Goal: Task Accomplishment & Management: Manage account settings

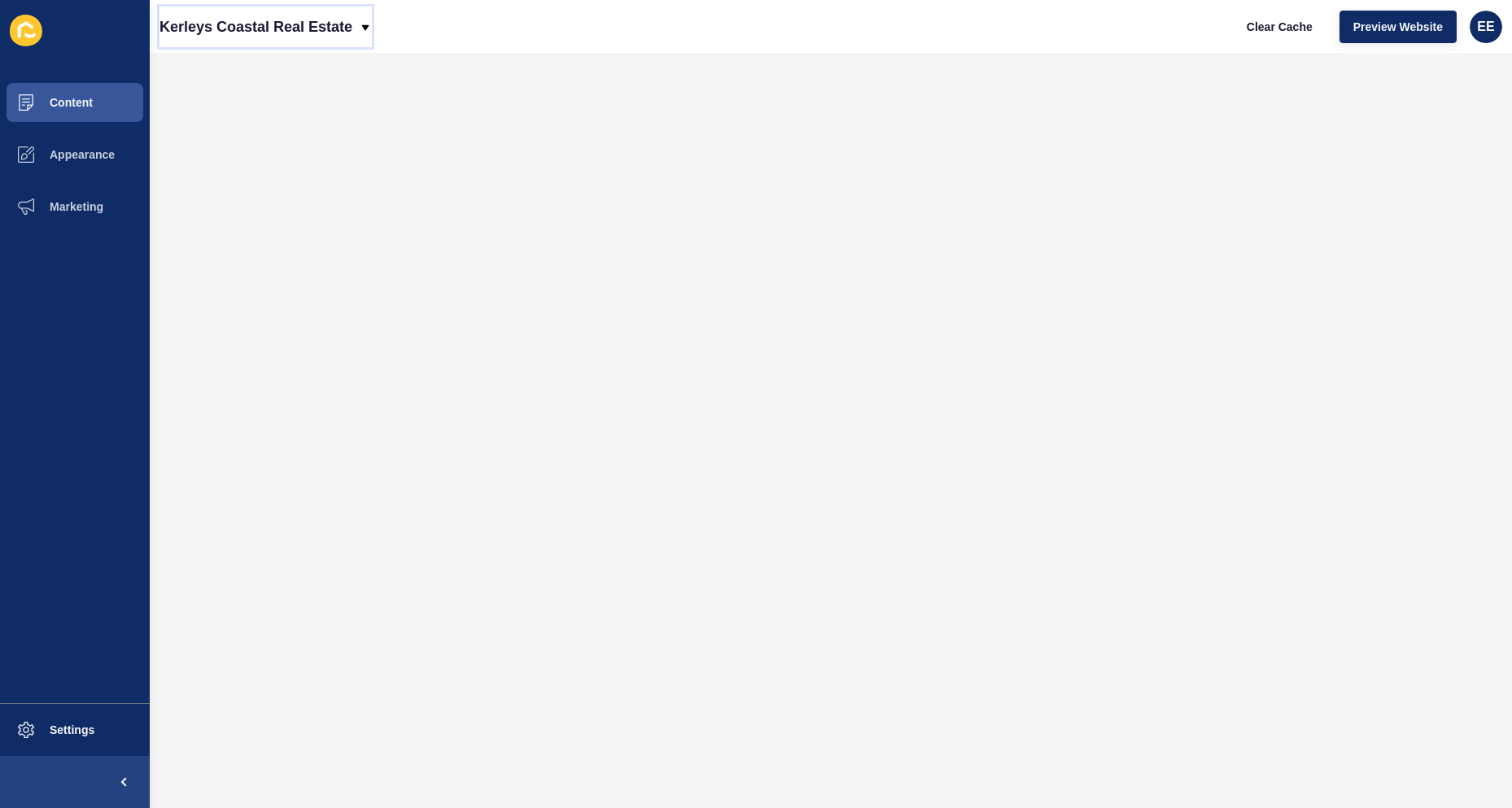
click at [364, 29] on icon at bounding box center [365, 27] width 13 height 13
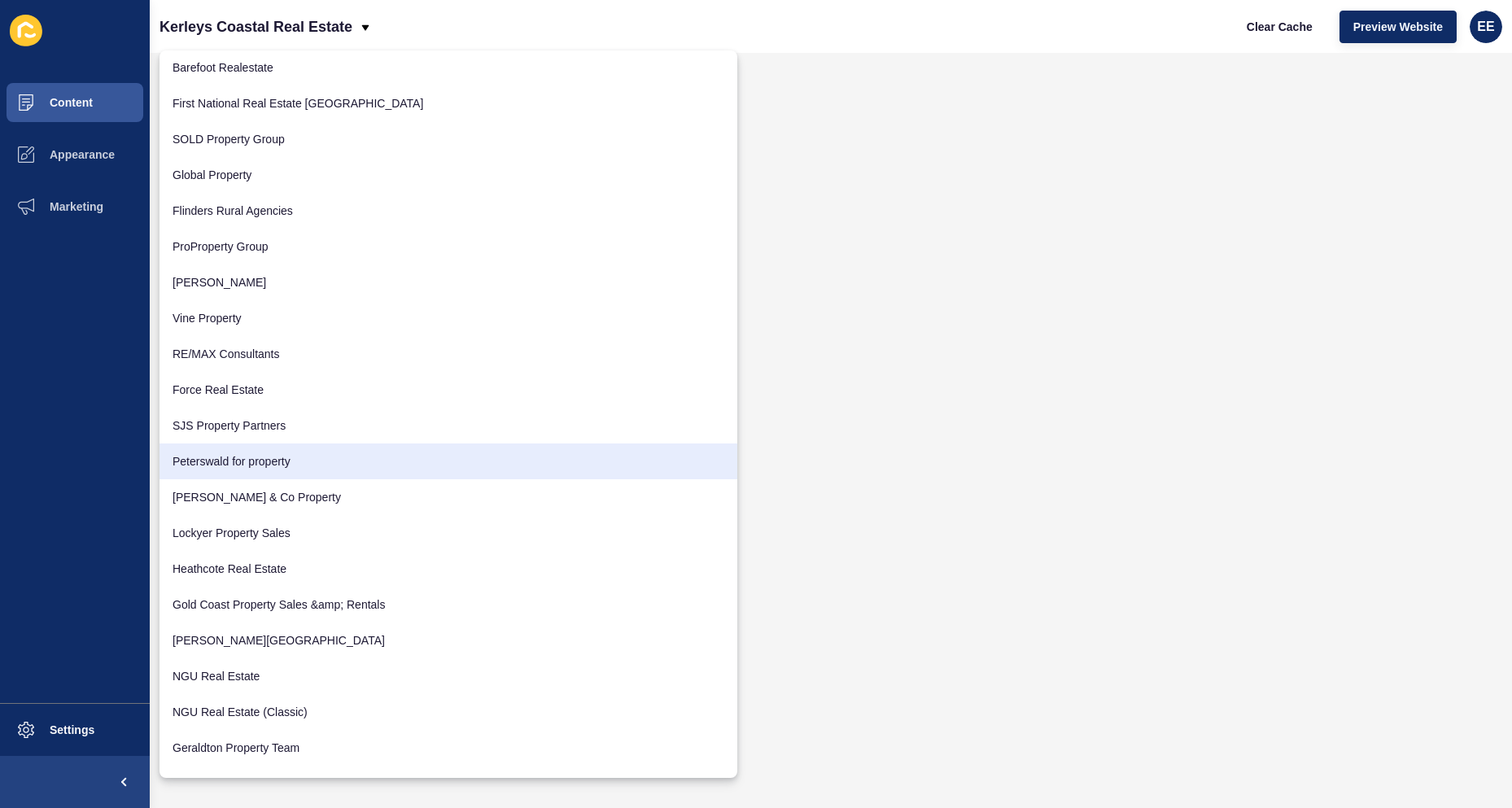
scroll to position [2830, 0]
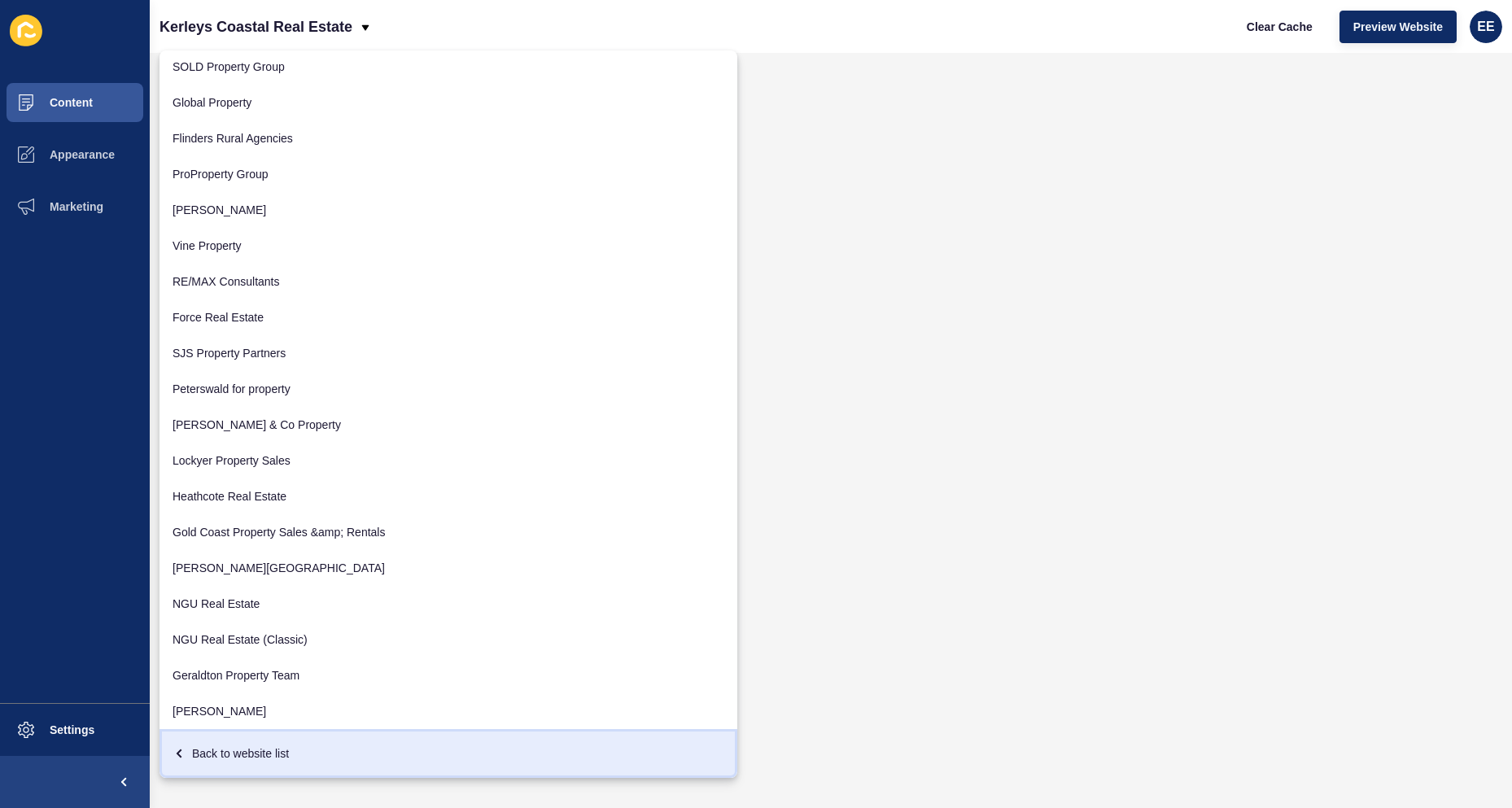
click at [243, 754] on div "Back to website list" at bounding box center [449, 754] width 552 height 29
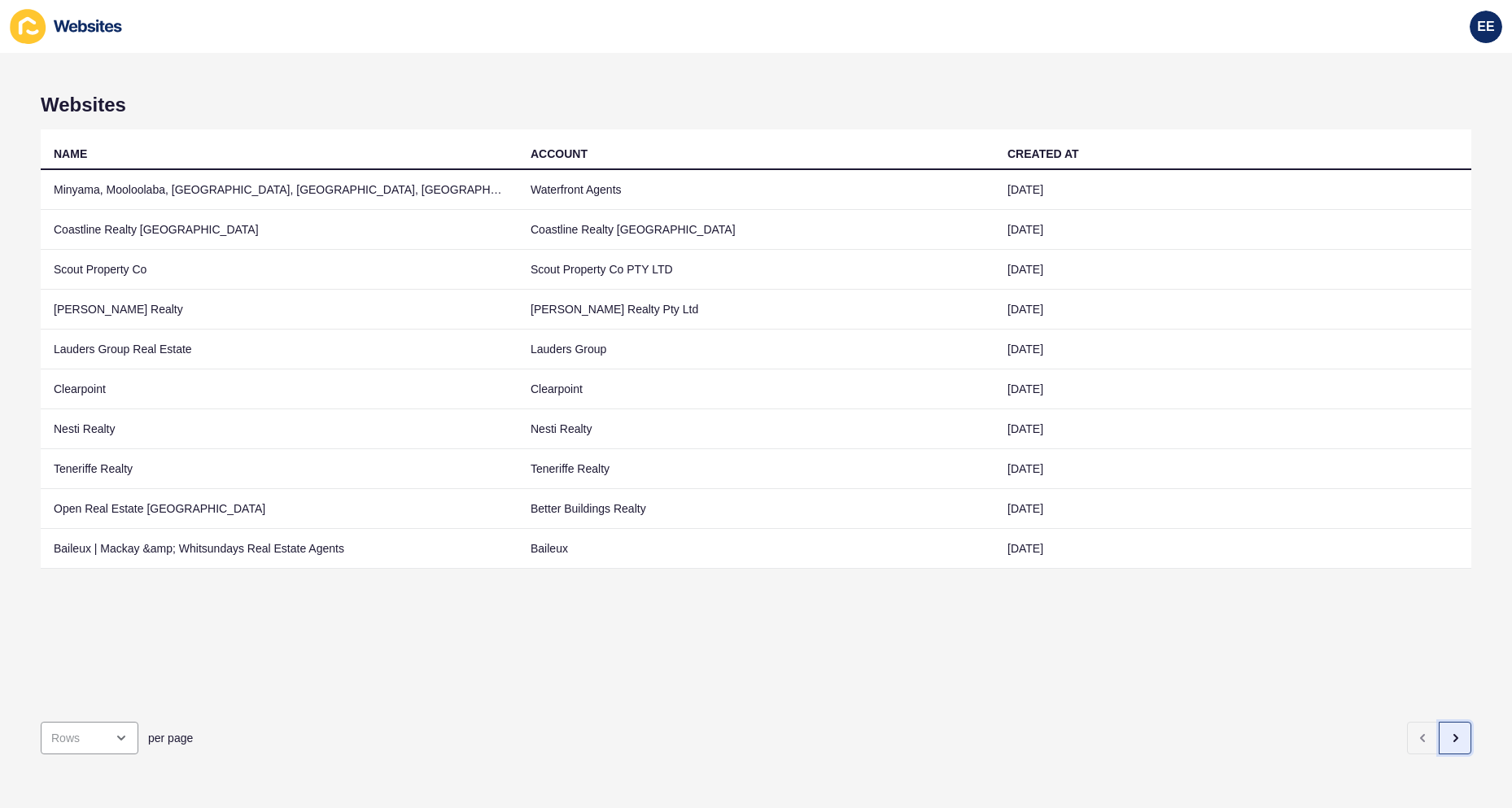
click at [1448, 731] on icon "button" at bounding box center [1454, 737] width 13 height 13
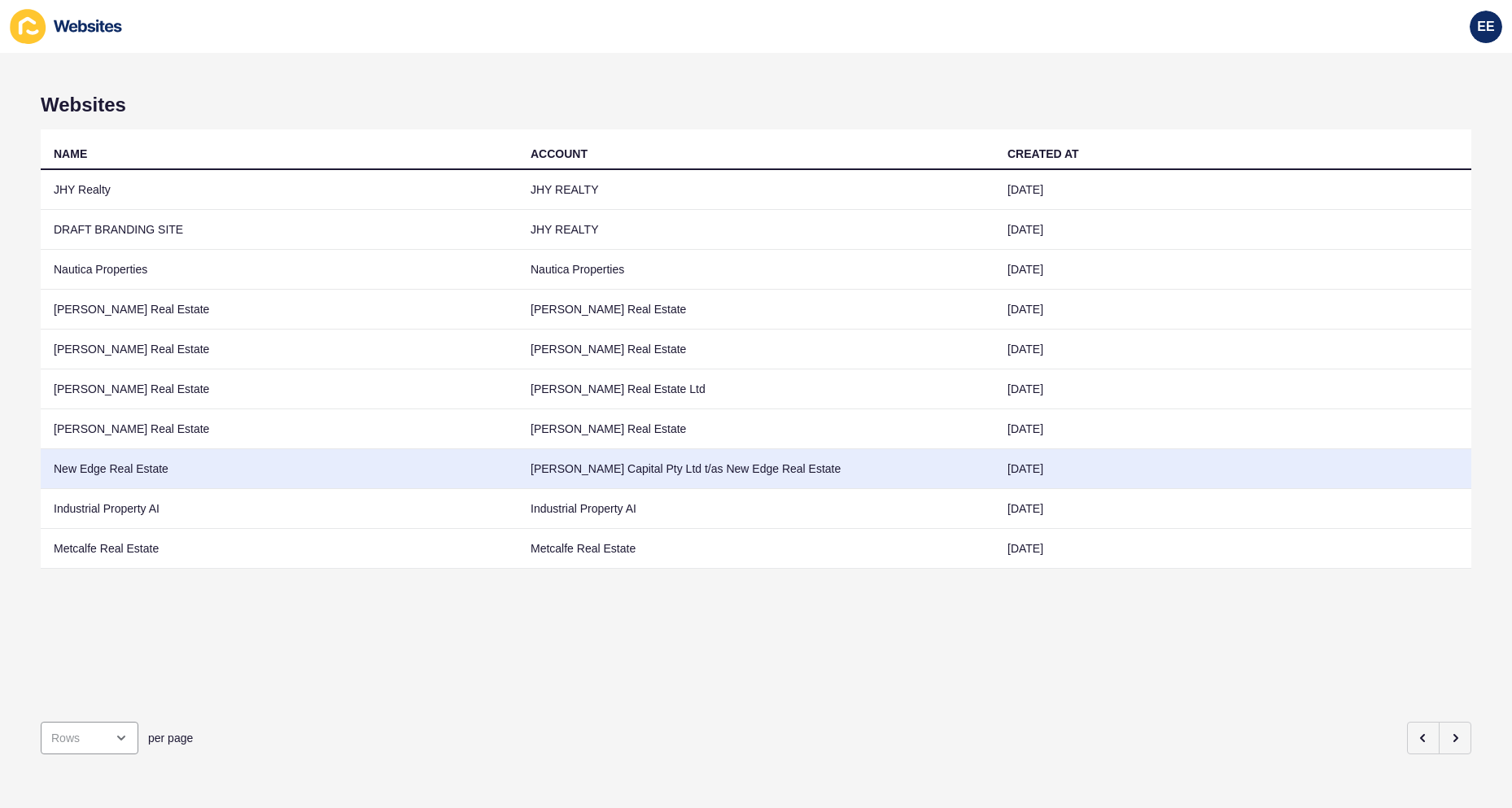
click at [95, 464] on td "New Edge Real Estate" at bounding box center [279, 469] width 477 height 40
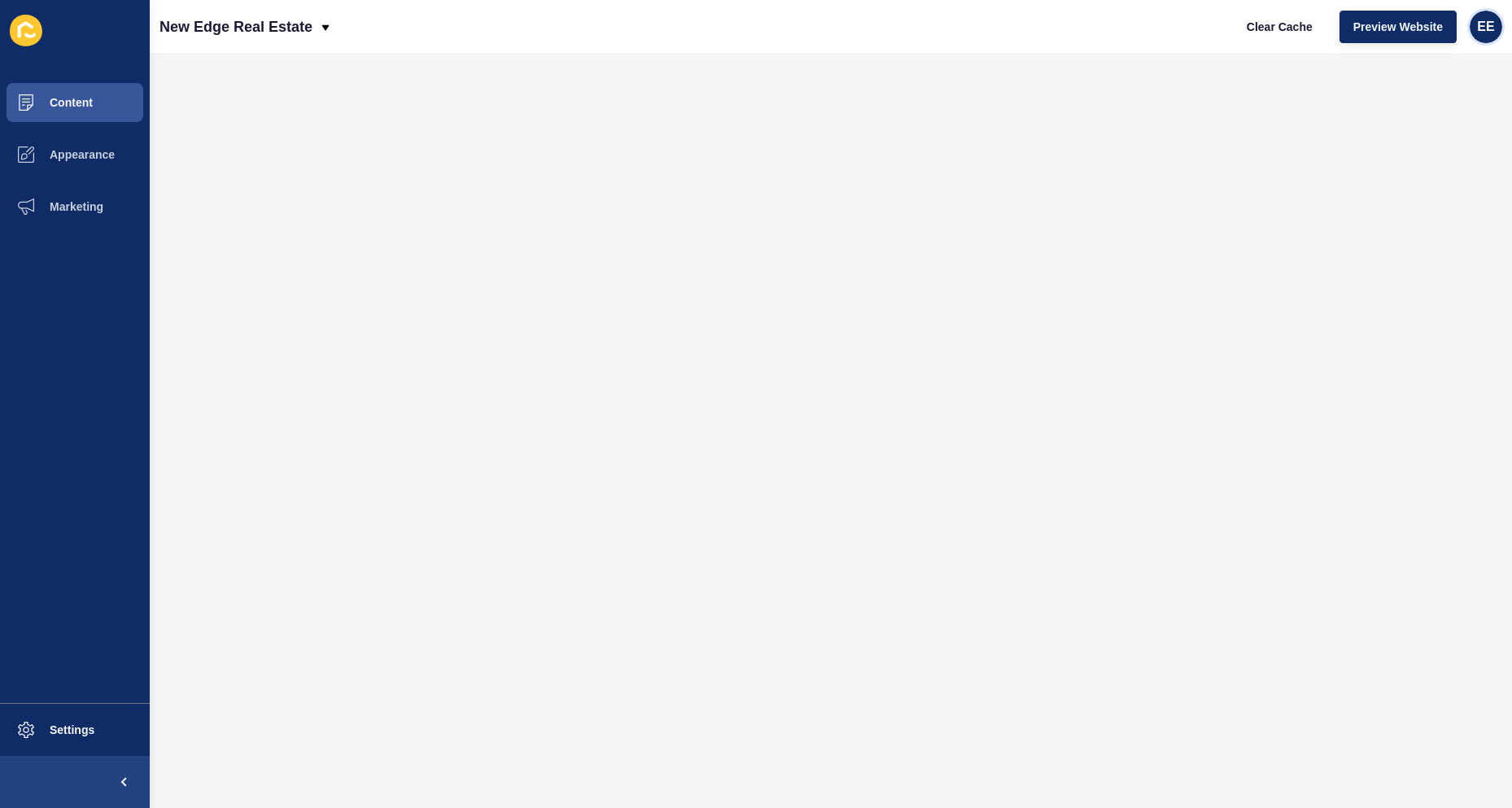
click at [1492, 17] on div "EE" at bounding box center [1486, 26] width 32 height 32
drag, startPoint x: 1423, startPoint y: 135, endPoint x: 1170, endPoint y: 89, distance: 257.1
click at [1422, 134] on link "Logout" at bounding box center [1446, 136] width 120 height 36
